Goal: Task Accomplishment & Management: Complete application form

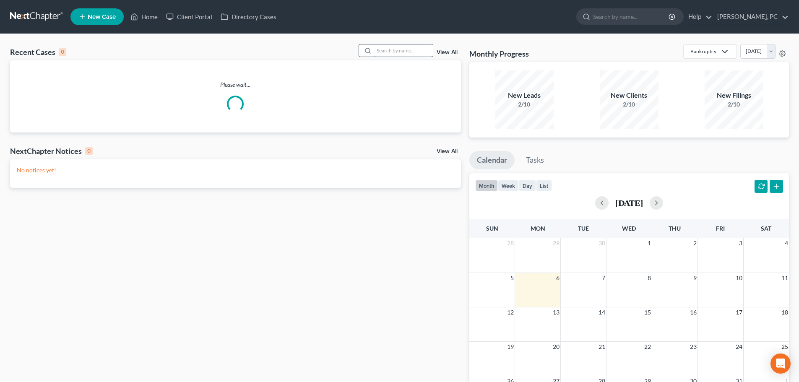
click at [386, 49] on input "search" at bounding box center [403, 50] width 59 height 12
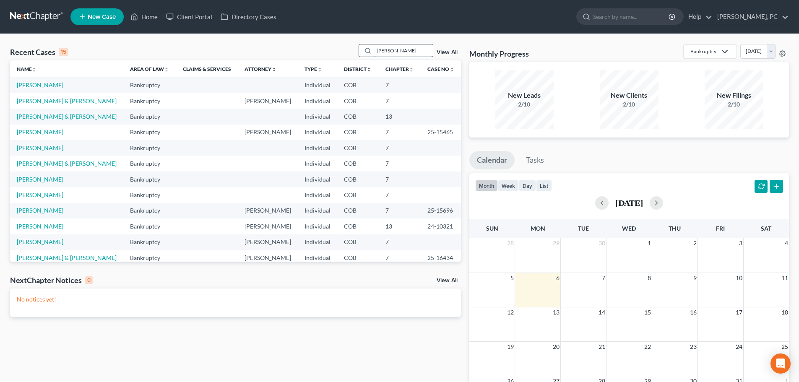
type input "[PERSON_NAME]"
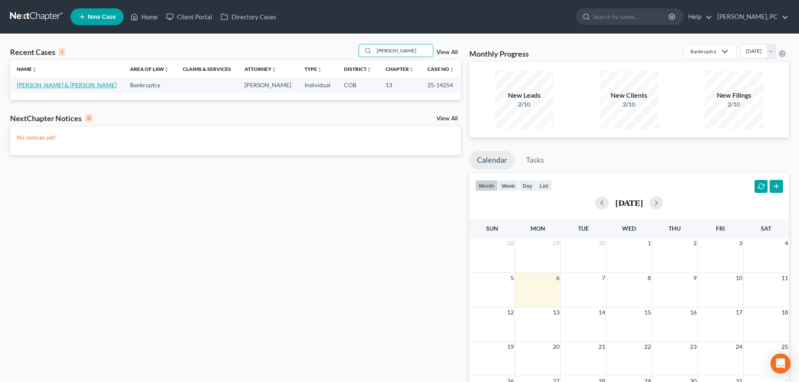
click at [53, 86] on link "[PERSON_NAME] & [PERSON_NAME]" at bounding box center [67, 84] width 100 height 7
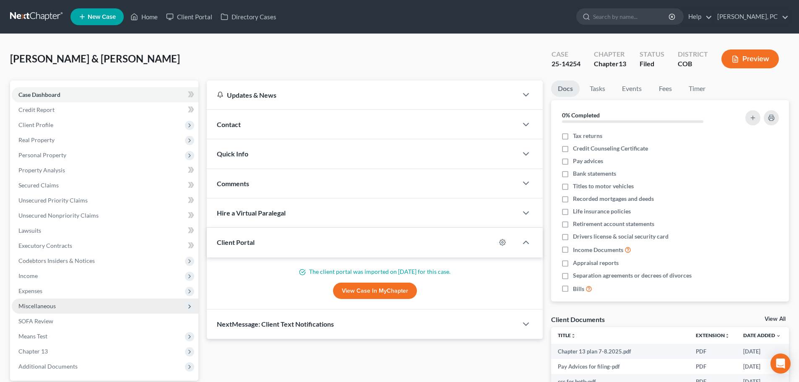
scroll to position [42, 0]
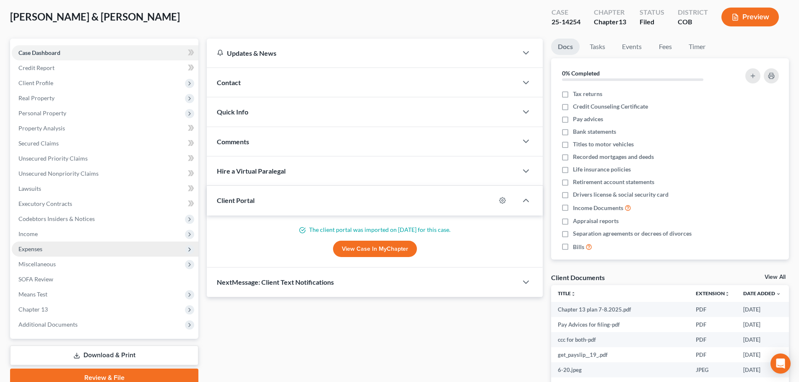
click at [30, 248] on span "Expenses" at bounding box center [30, 248] width 24 height 7
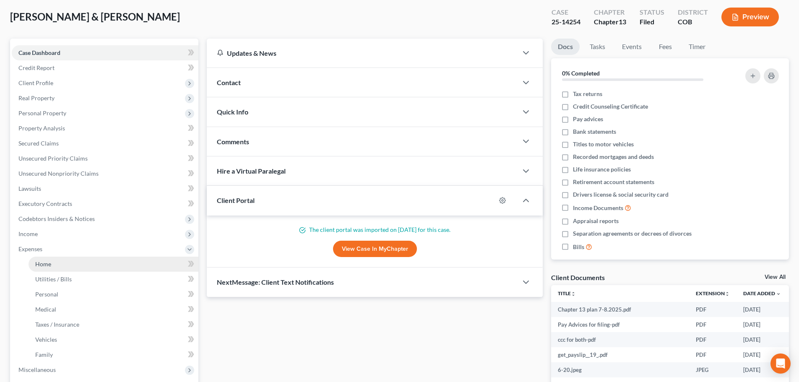
click at [44, 266] on span "Home" at bounding box center [43, 263] width 16 height 7
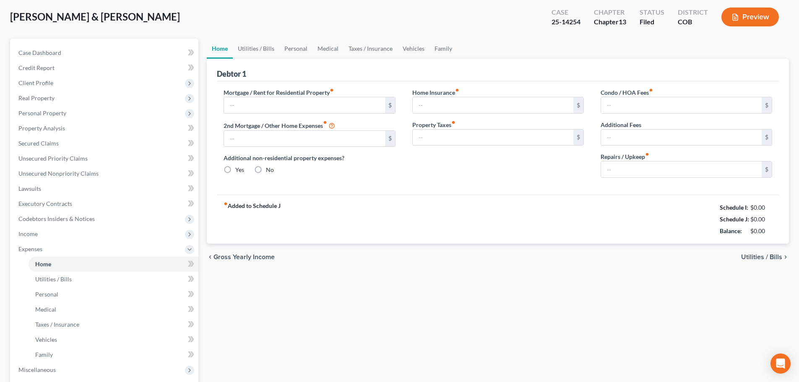
scroll to position [1, 0]
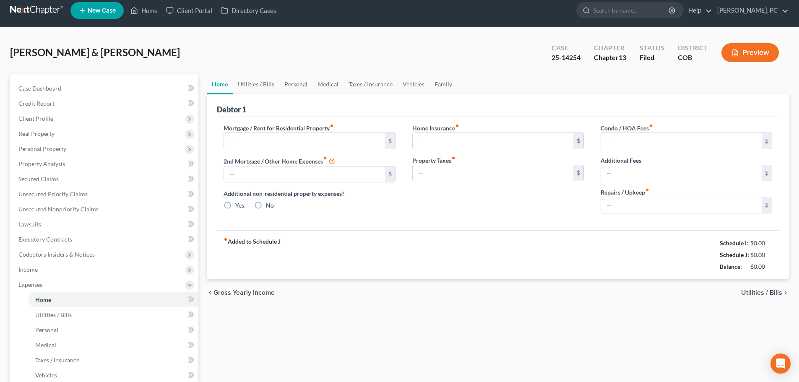
type input "2,778.00"
type input "0.00"
radio input "true"
type input "0.00"
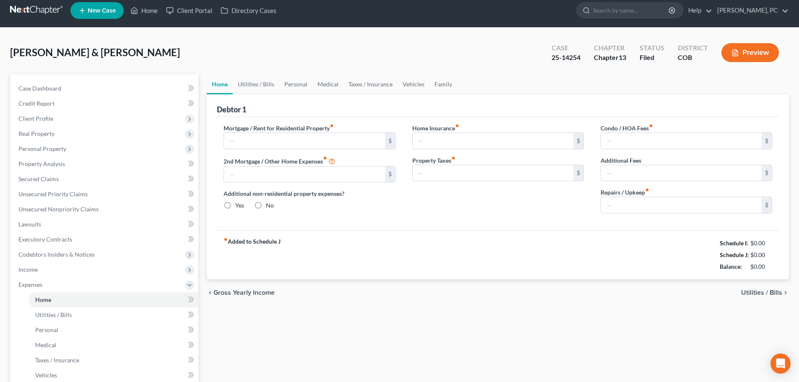
type input "95.00"
type input "0.00"
type input "100.00"
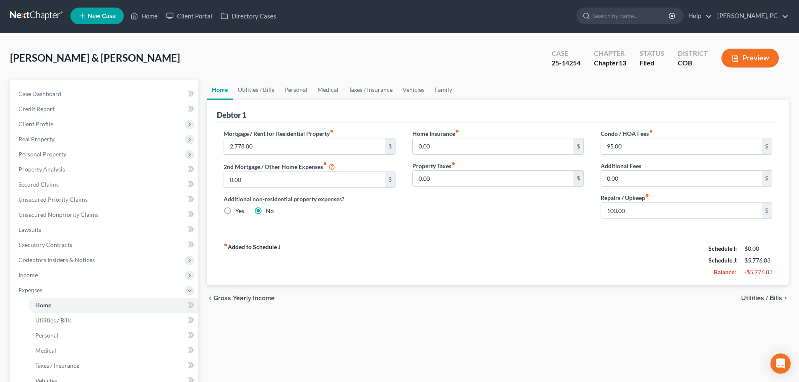
scroll to position [0, 0]
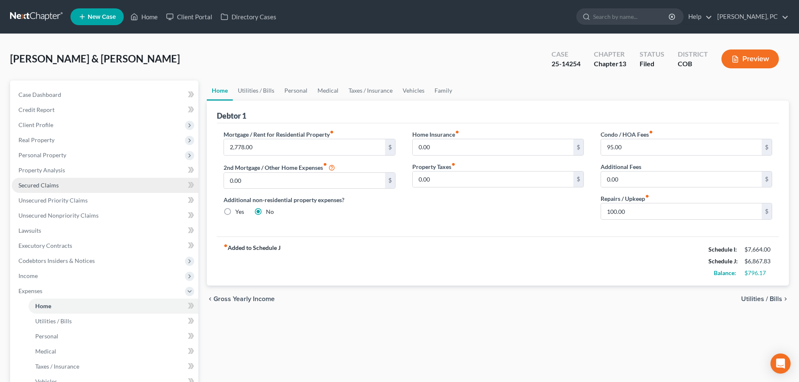
click at [52, 179] on link "Secured Claims" at bounding box center [105, 185] width 187 height 15
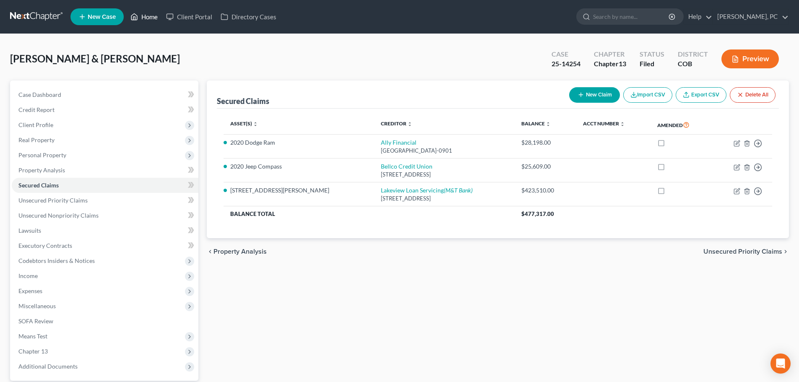
click at [150, 16] on link "Home" at bounding box center [144, 16] width 36 height 15
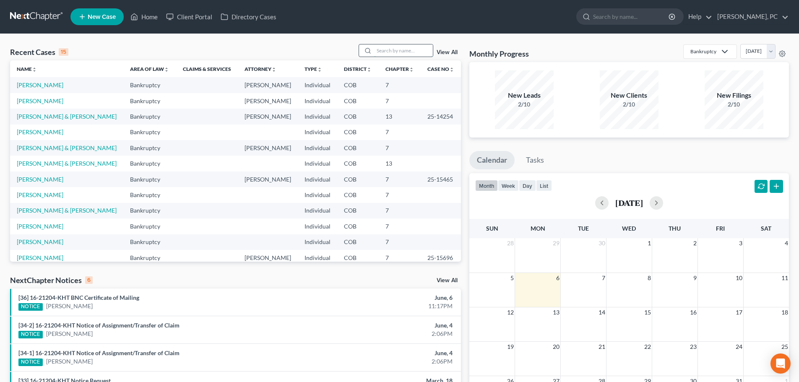
click at [389, 52] on input "search" at bounding box center [403, 50] width 59 height 12
type input "[PERSON_NAME]"
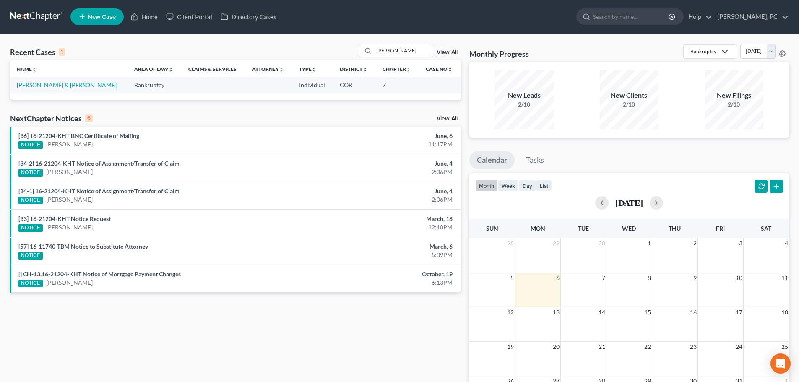
click at [59, 82] on link "[PERSON_NAME] & [PERSON_NAME]" at bounding box center [67, 84] width 100 height 7
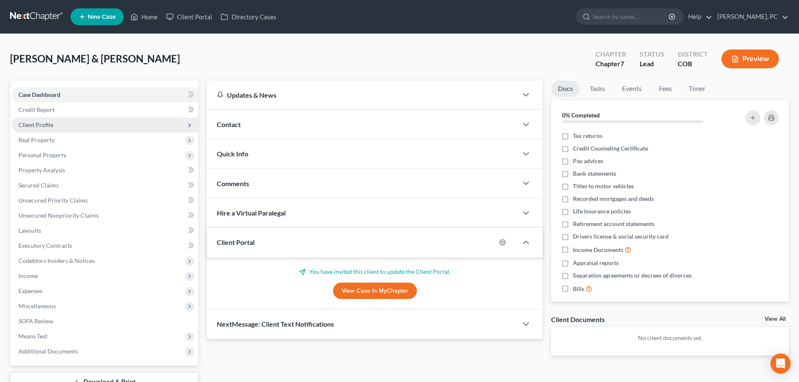
click at [42, 119] on span "Client Profile" at bounding box center [105, 124] width 187 height 15
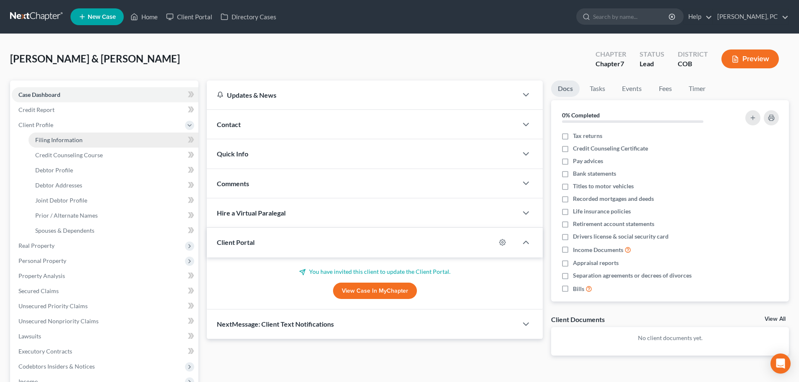
click at [58, 140] on span "Filing Information" at bounding box center [58, 139] width 47 height 7
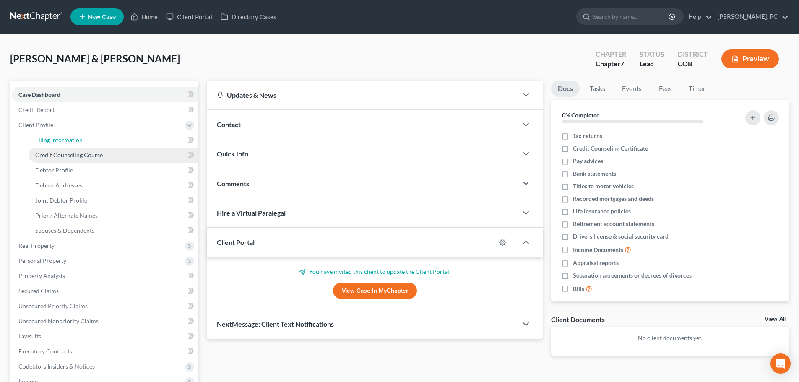
select select "1"
select select "0"
select select "5"
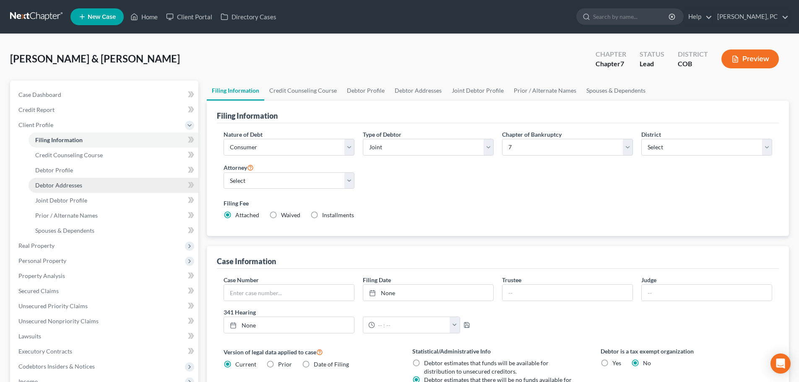
click at [70, 185] on span "Debtor Addresses" at bounding box center [58, 185] width 47 height 7
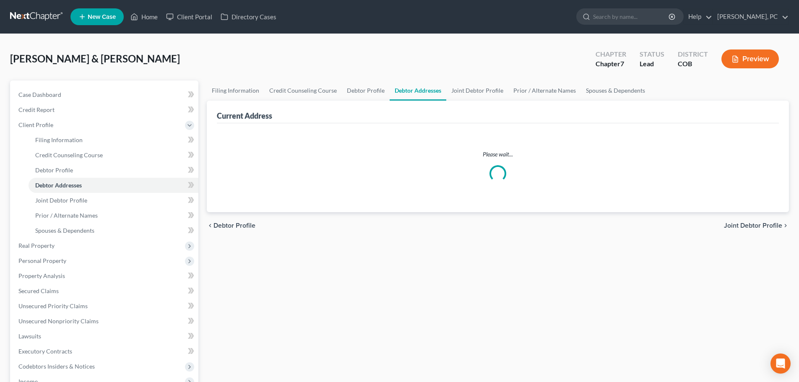
select select "0"
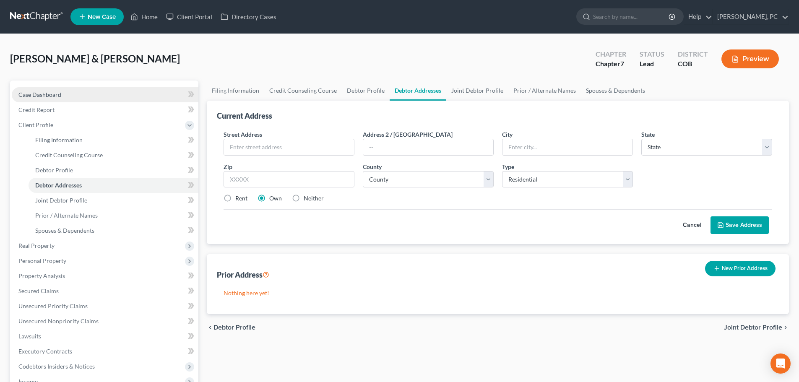
click at [49, 96] on span "Case Dashboard" at bounding box center [39, 94] width 43 height 7
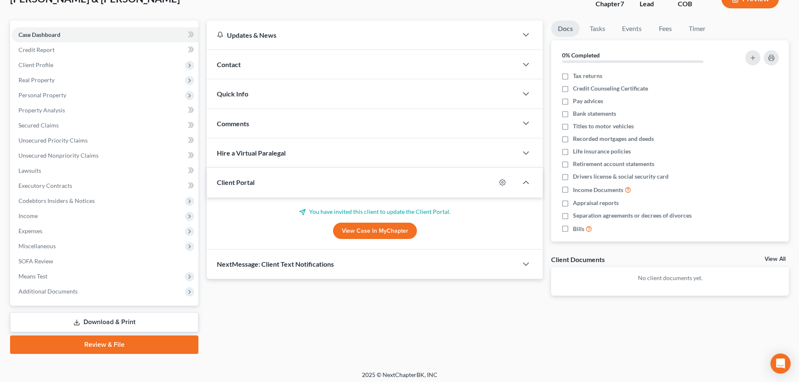
scroll to position [64, 0]
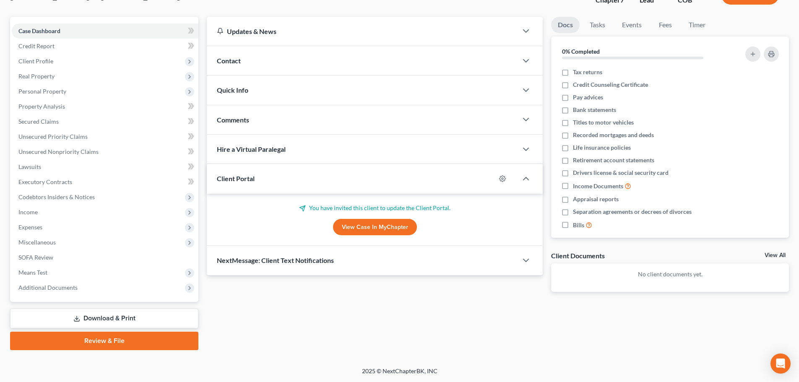
click at [380, 224] on link "View Case in MyChapter" at bounding box center [375, 227] width 84 height 17
